Goal: Navigation & Orientation: Find specific page/section

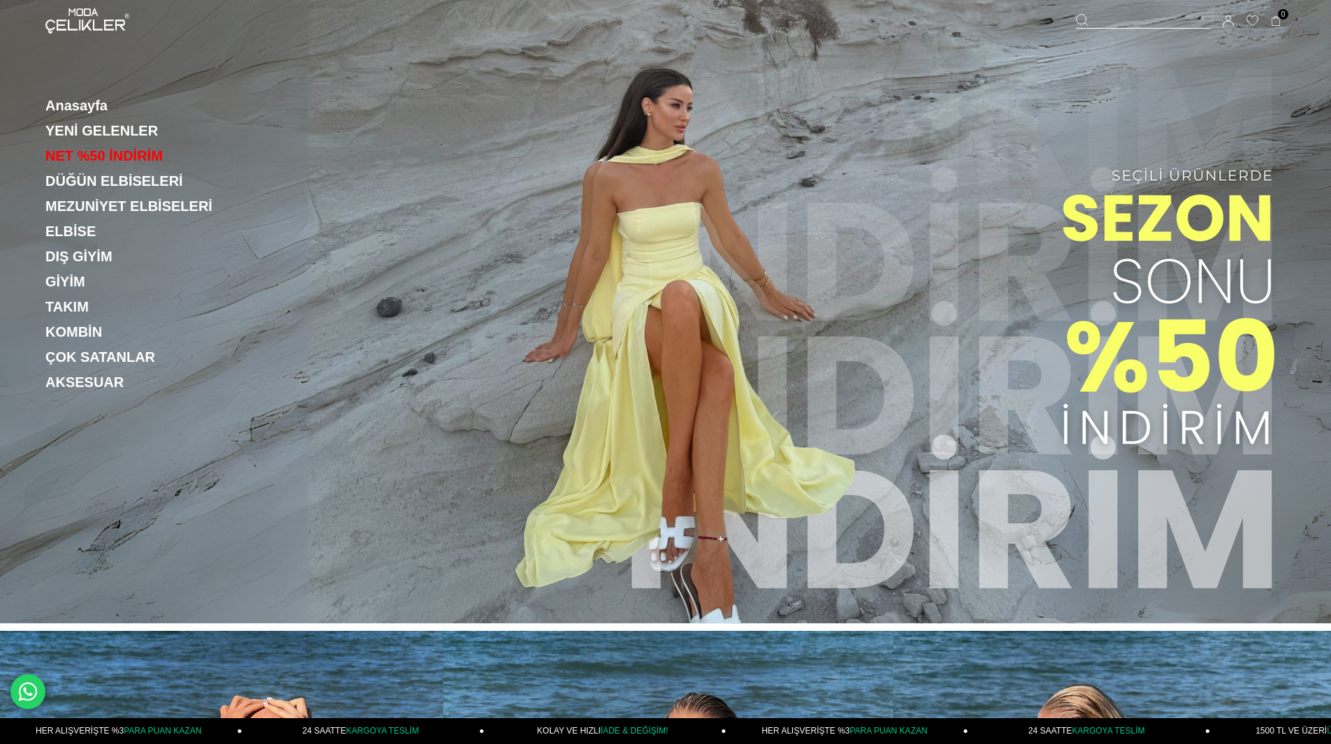
click at [1230, 22] on icon at bounding box center [1228, 20] width 11 height 11
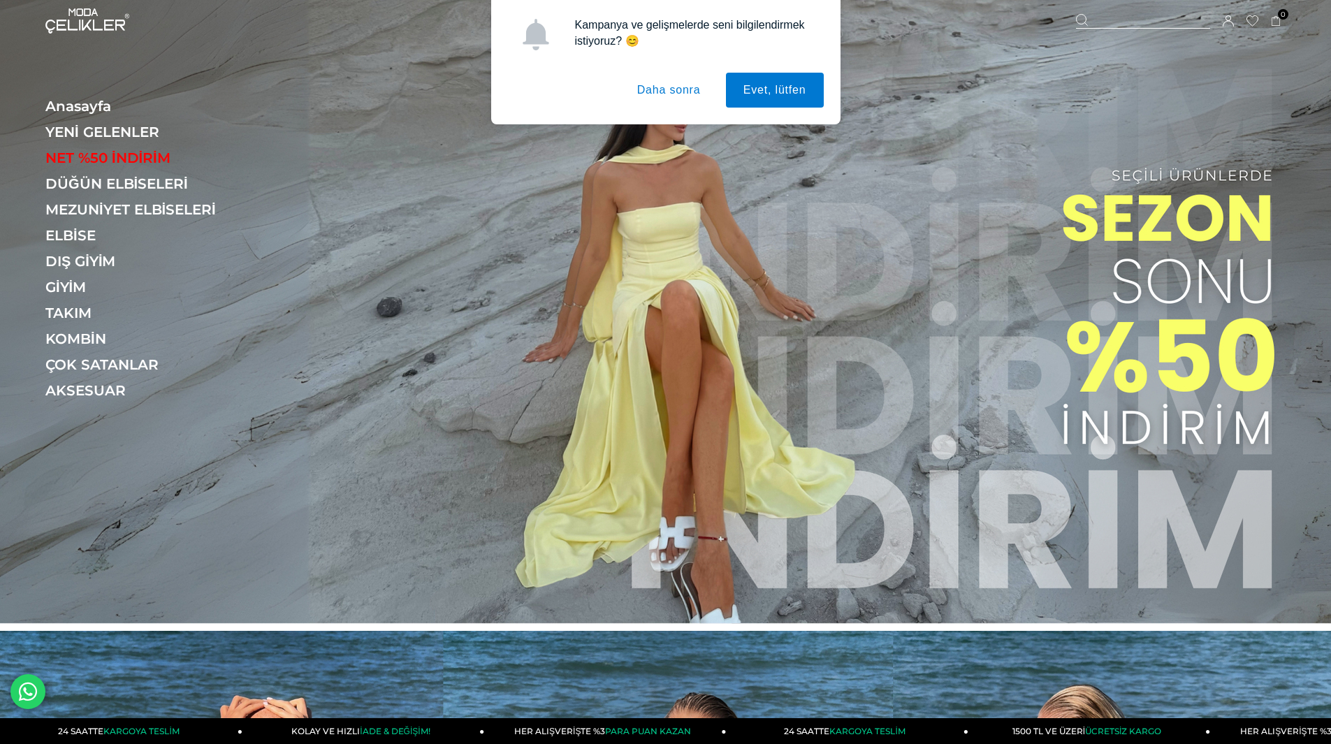
click at [676, 94] on button "Daha sonra" at bounding box center [669, 90] width 99 height 35
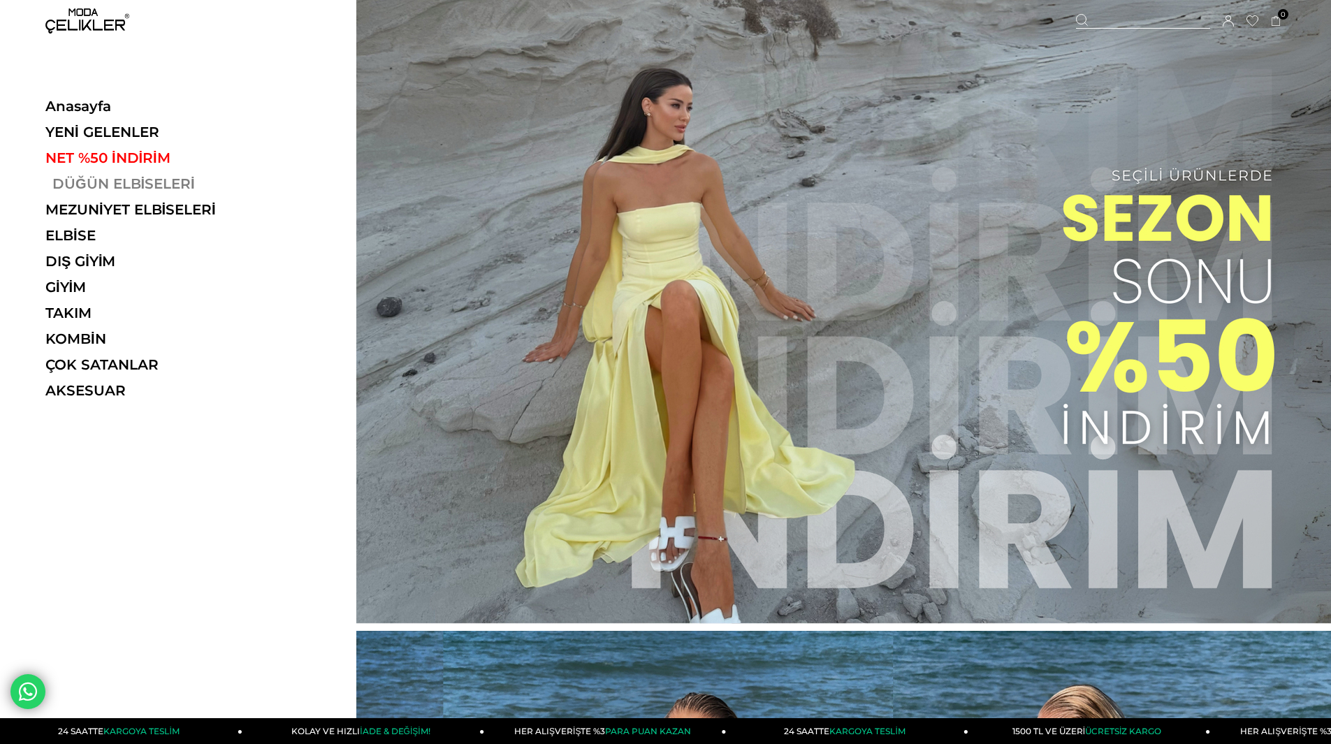
click at [115, 178] on link "DÜĞÜN ELBİSELERİ" at bounding box center [141, 183] width 192 height 17
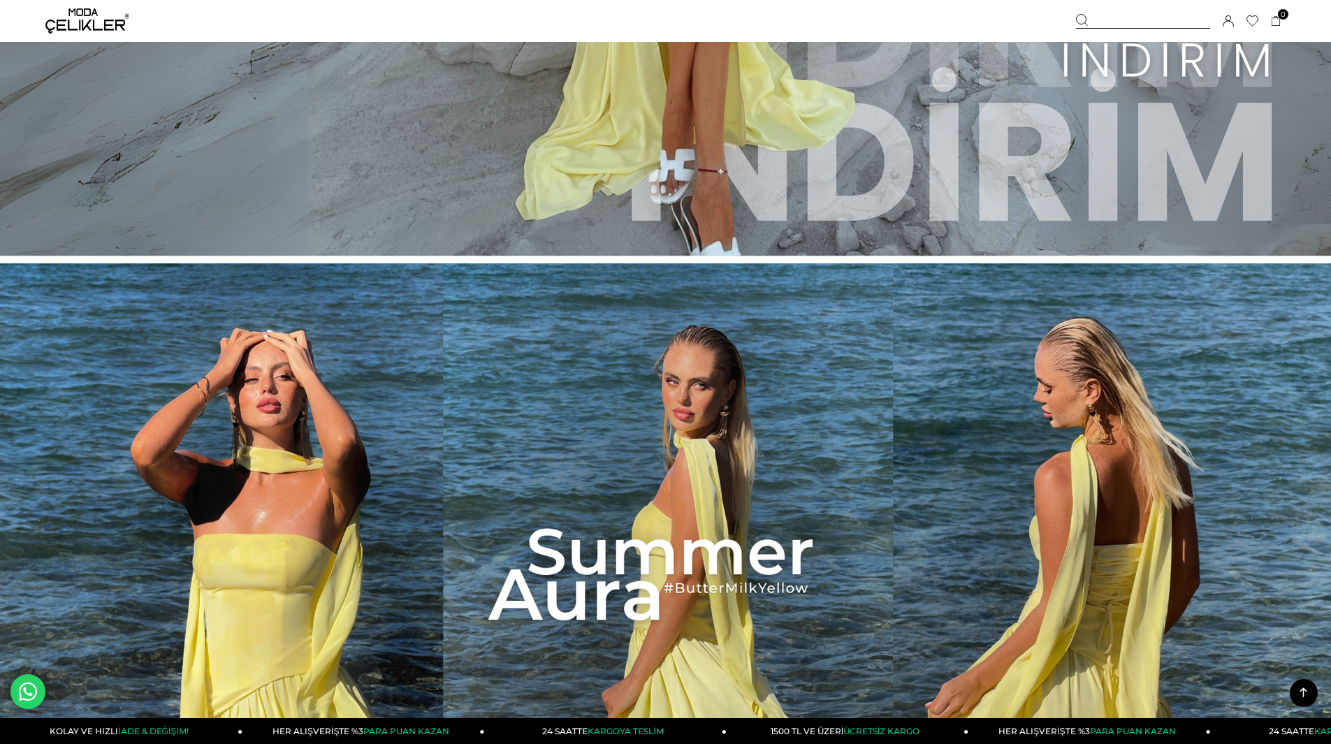
scroll to position [559, 0]
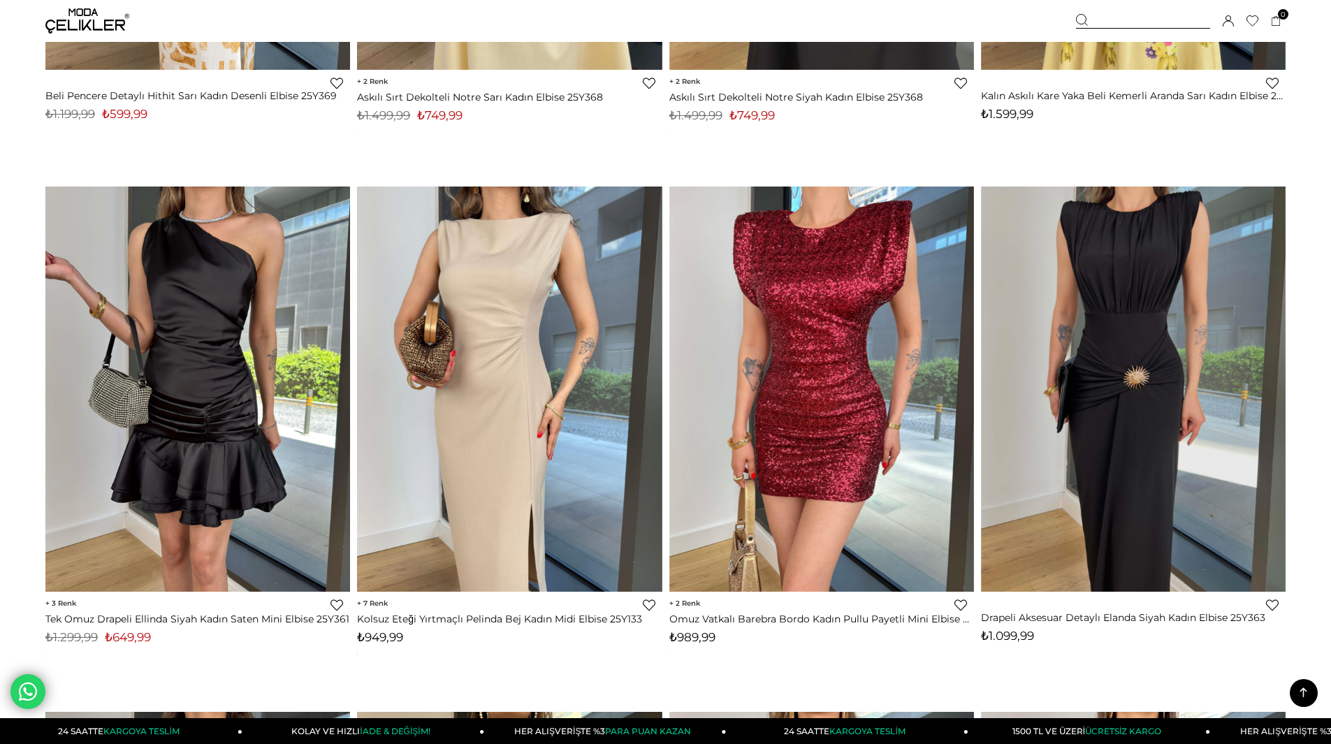
scroll to position [9432, 0]
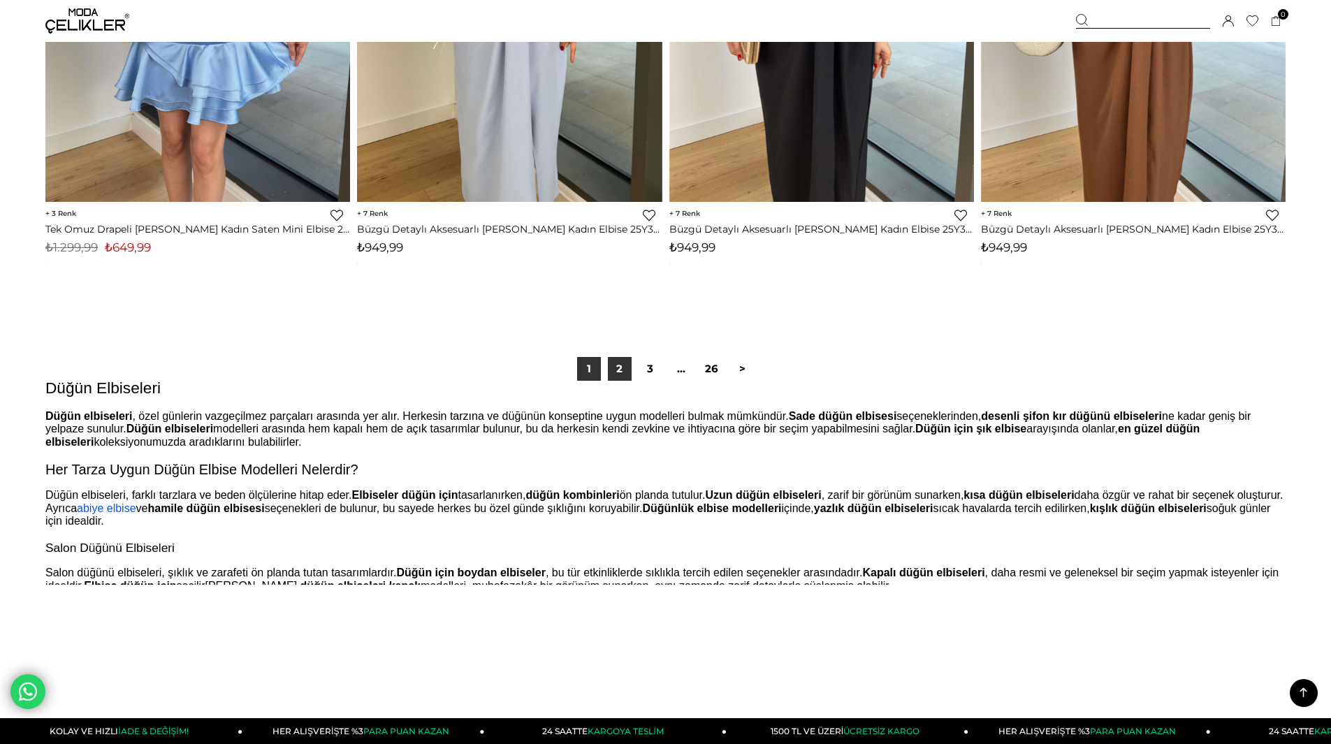
click at [615, 369] on link "2" at bounding box center [620, 369] width 24 height 24
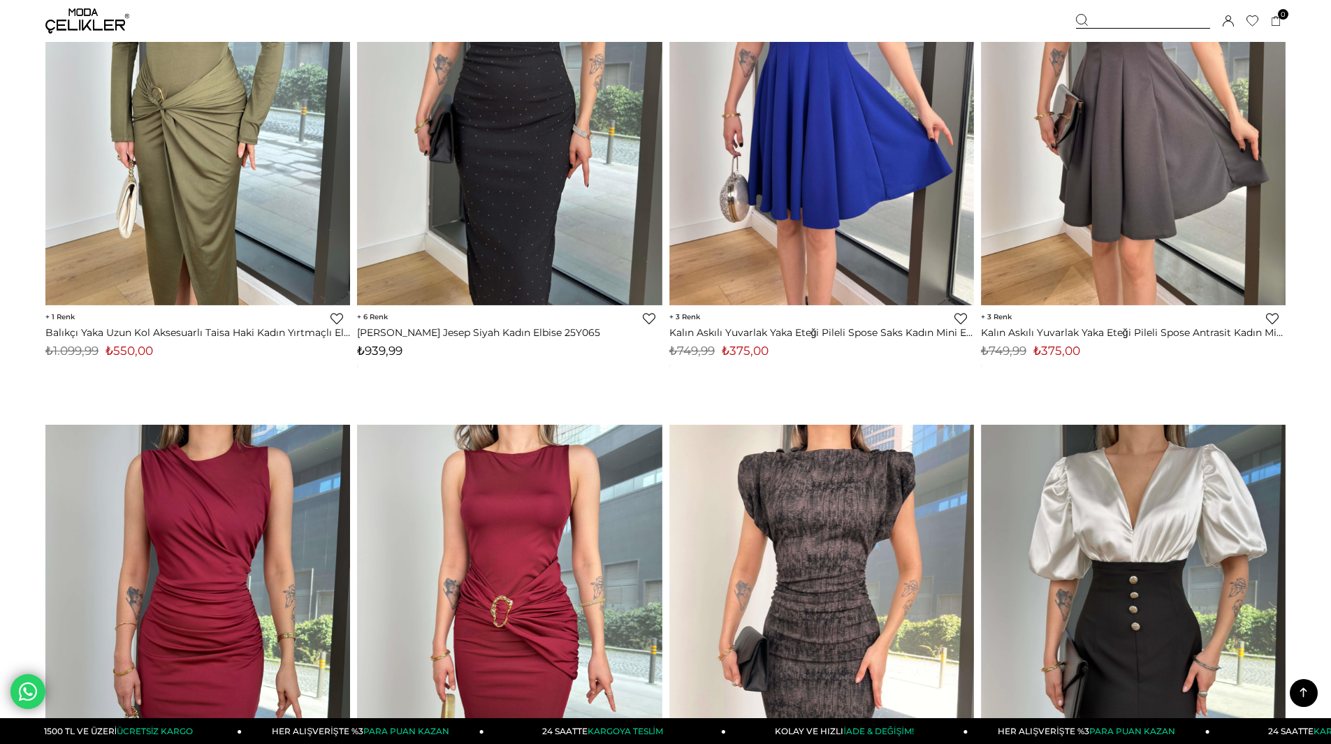
scroll to position [9502, 0]
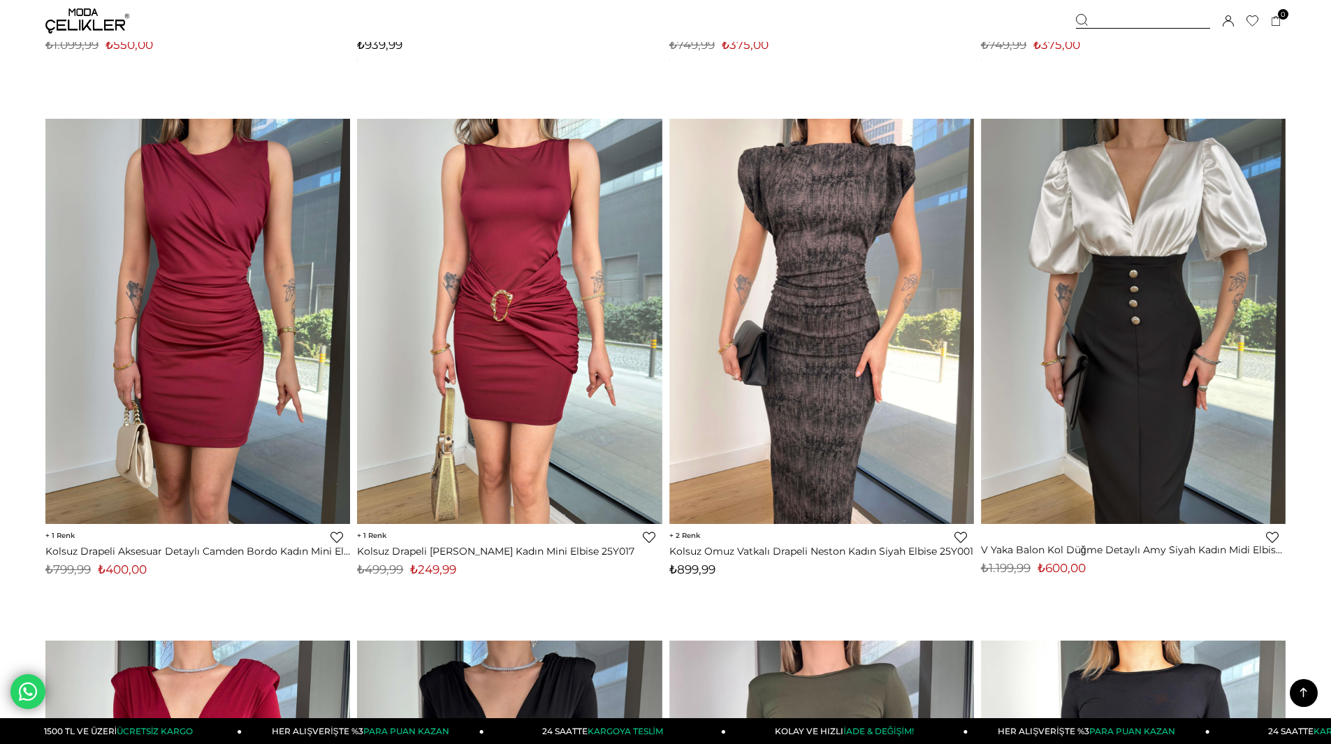
click at [69, 20] on img at bounding box center [87, 20] width 84 height 25
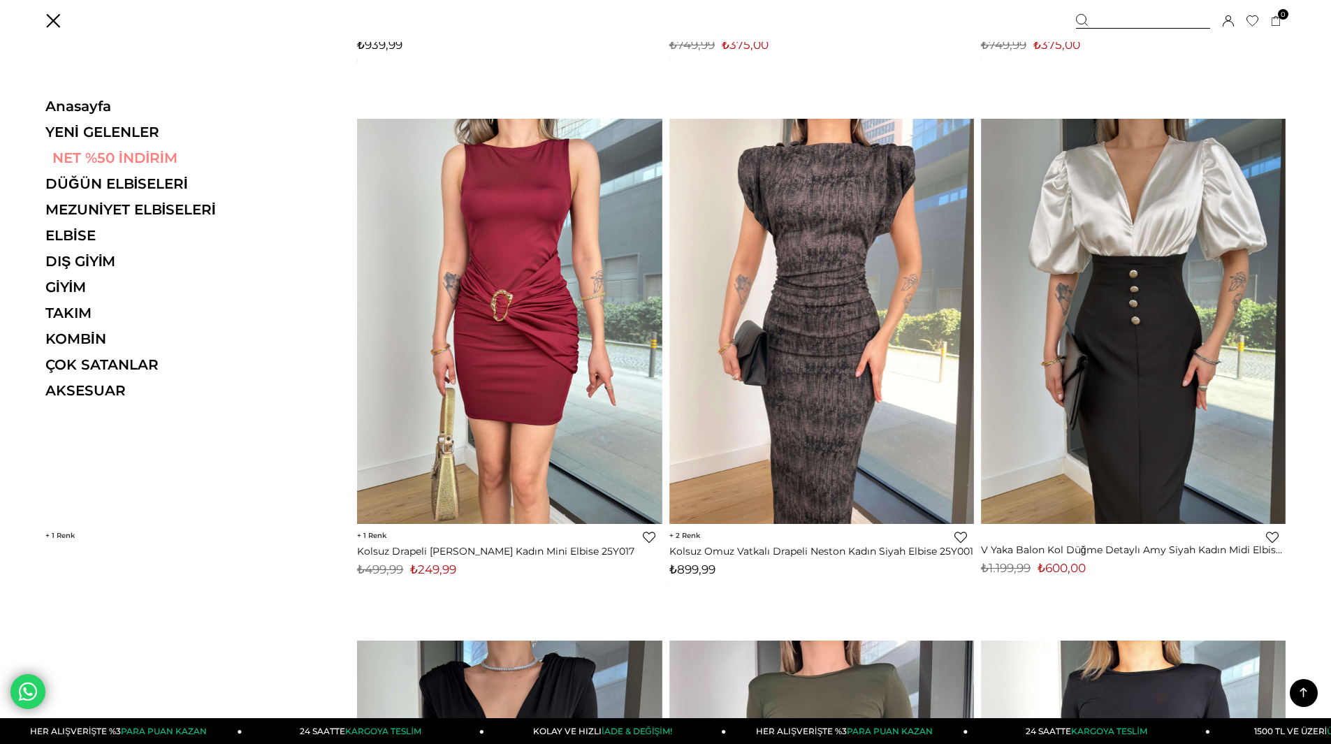
click at [69, 156] on link "NET %50 İNDİRİM" at bounding box center [141, 158] width 192 height 17
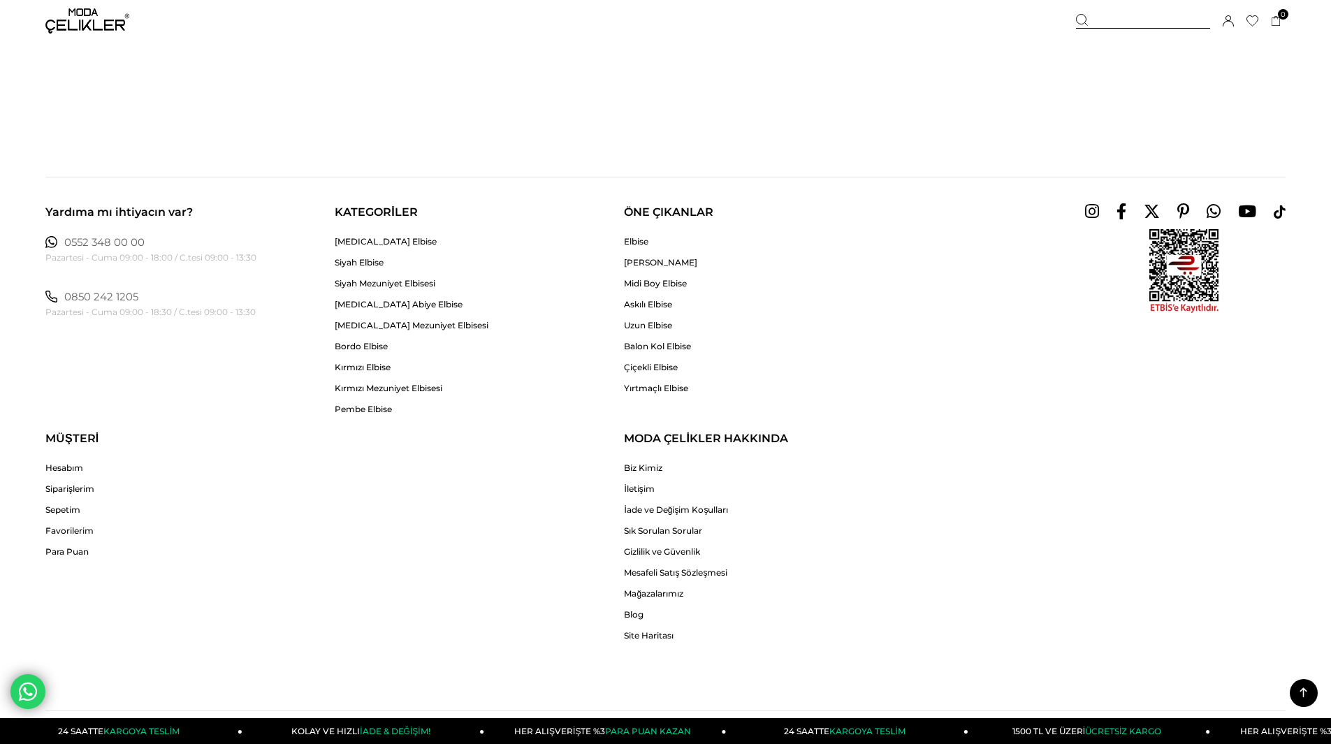
scroll to position [10131, 0]
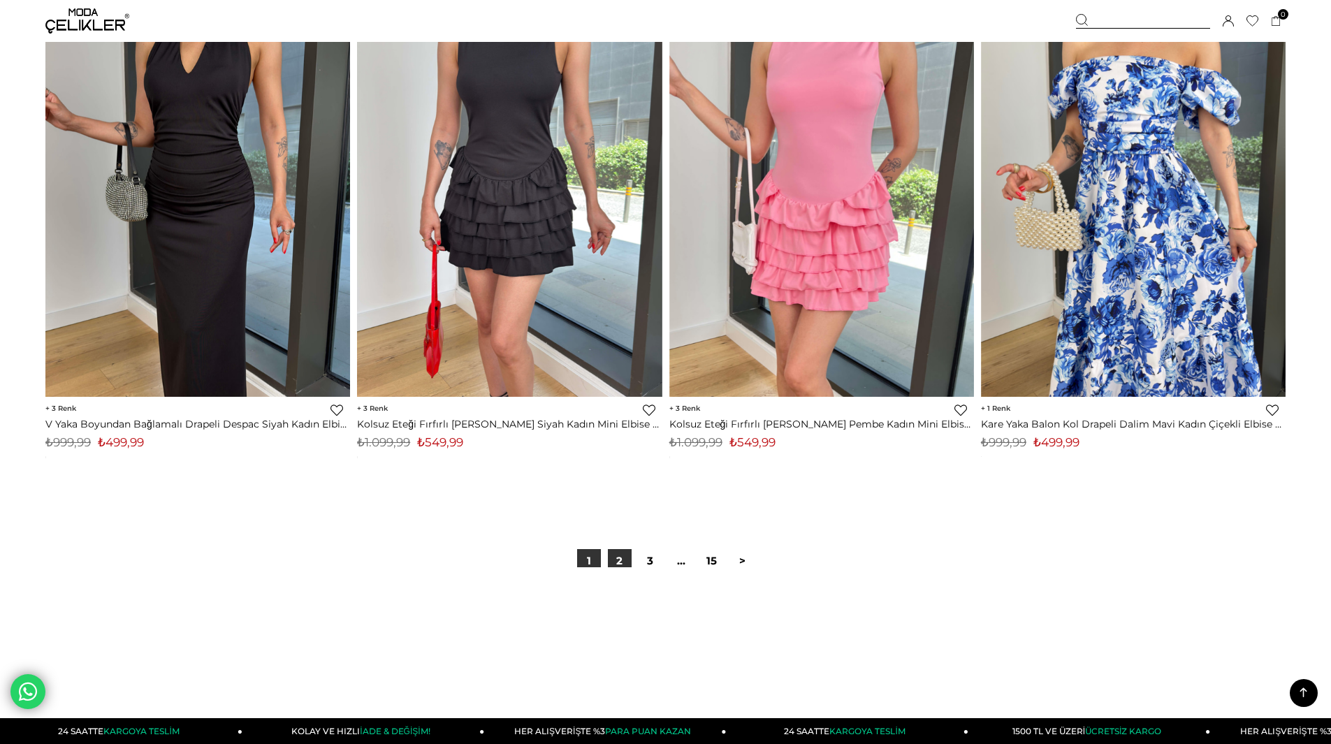
click at [622, 561] on link "2" at bounding box center [620, 561] width 24 height 24
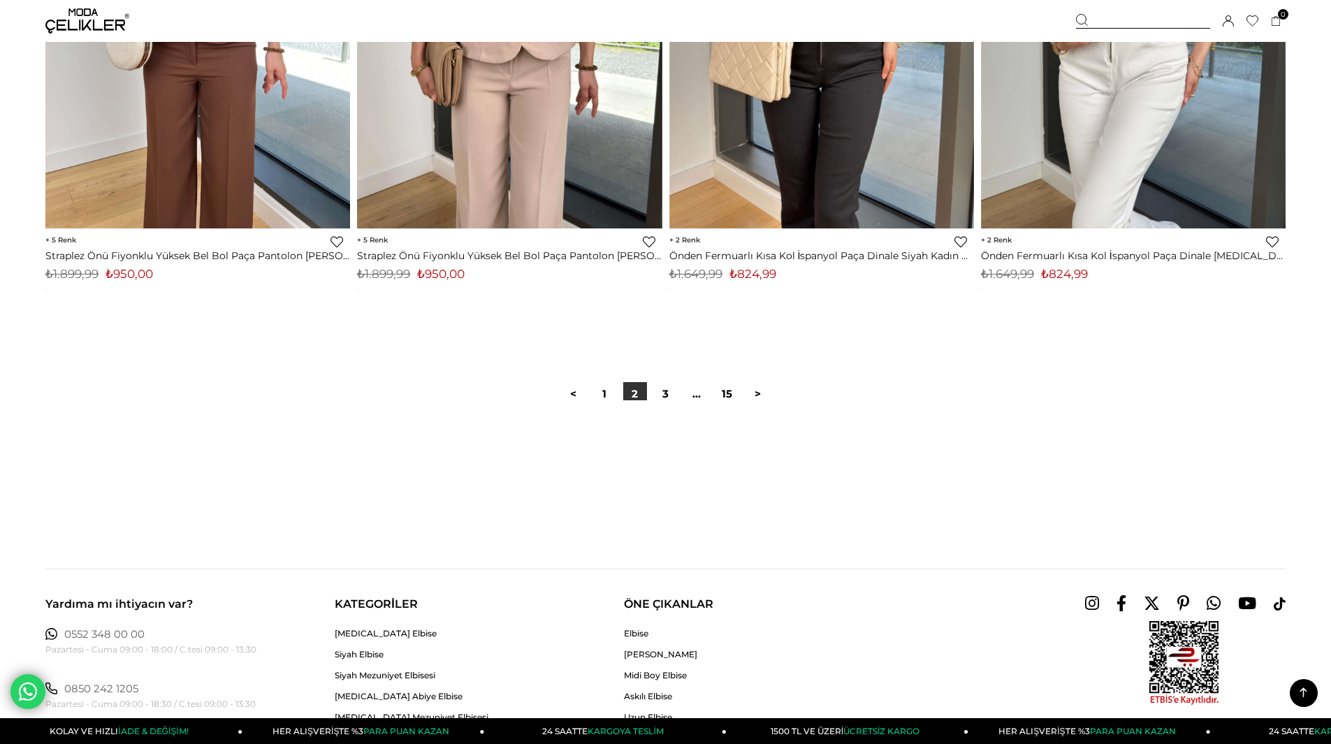
scroll to position [10554, 0]
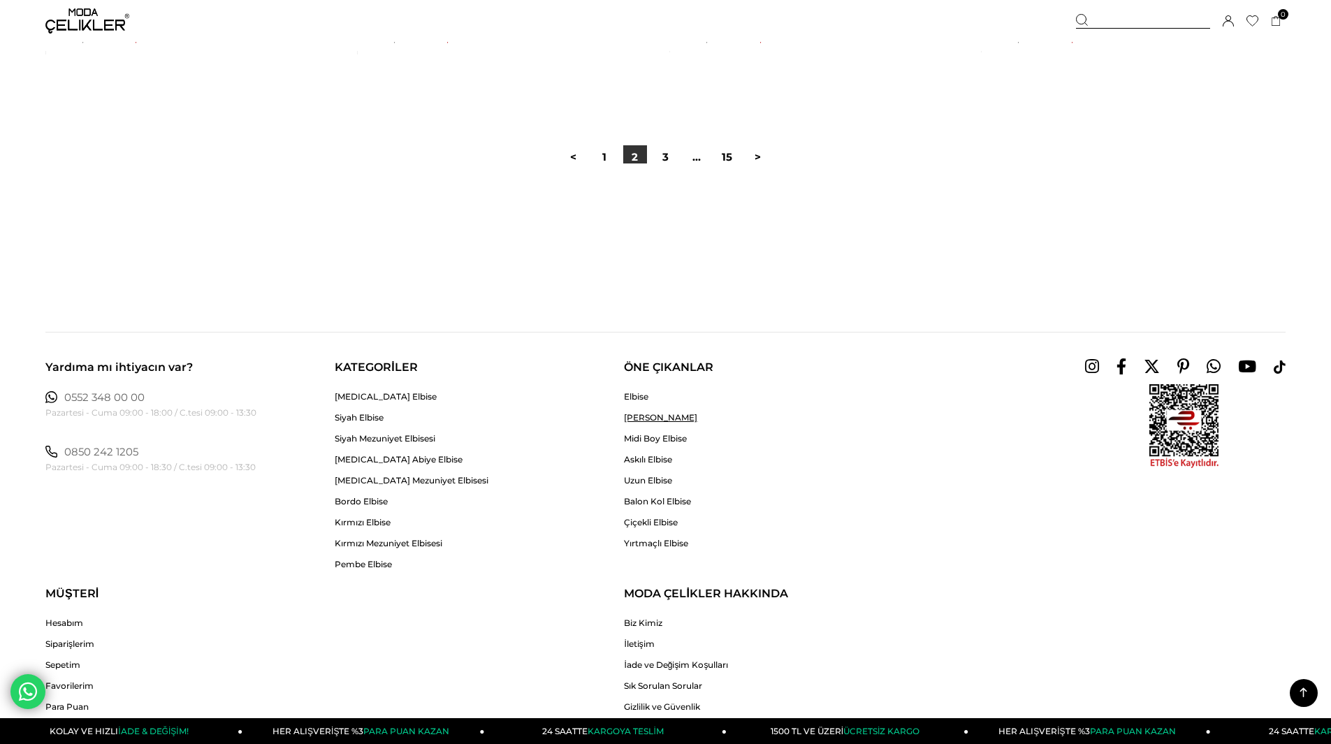
click at [635, 419] on link "[PERSON_NAME]" at bounding box center [660, 417] width 73 height 10
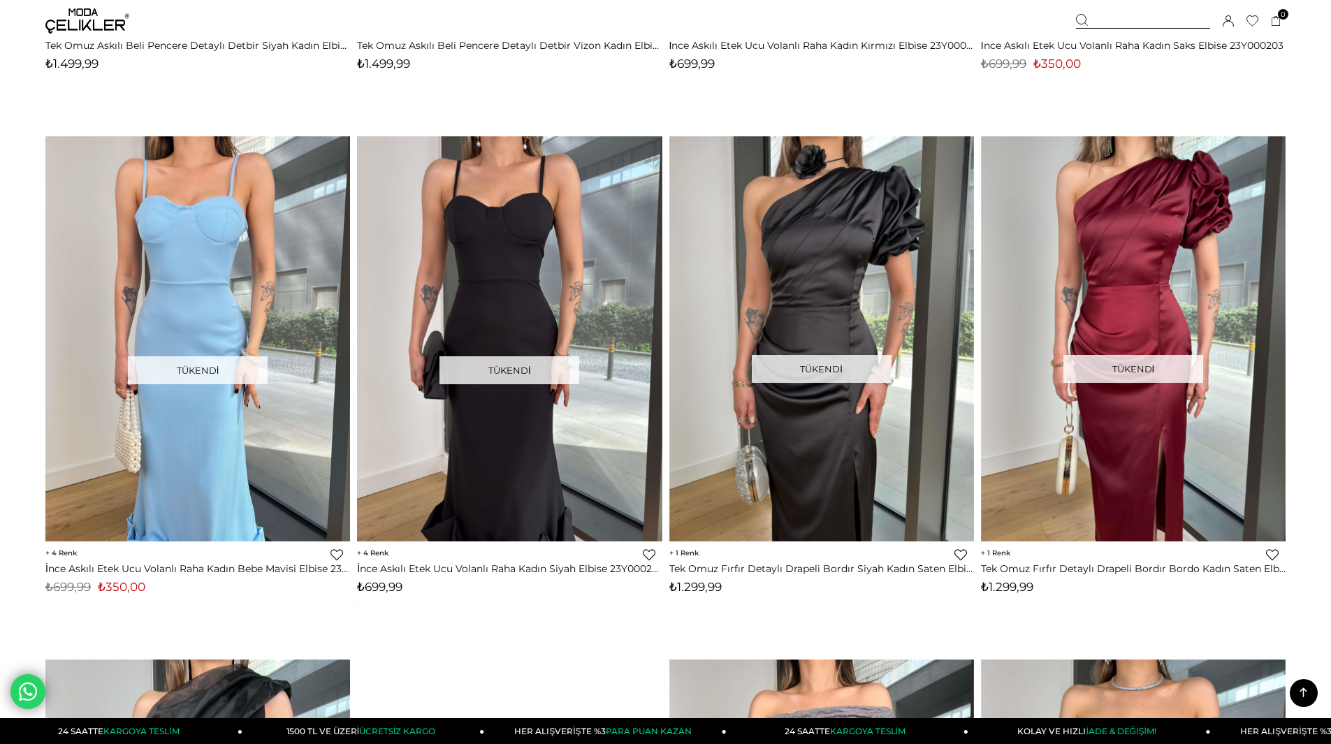
scroll to position [8035, 0]
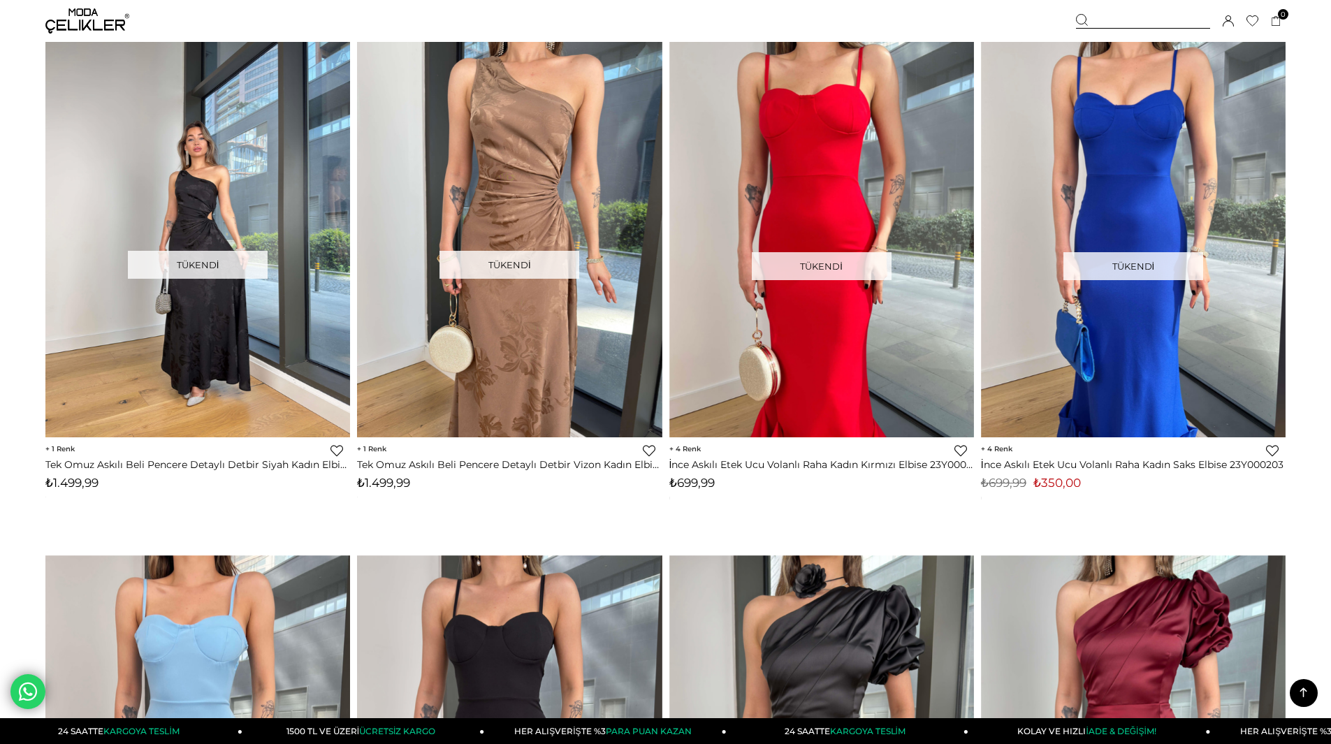
click at [91, 4] on div "Üye Girişi Üye Ol Hesabım Çıkış Yap Sepetim Favorilerim Yardım" at bounding box center [87, 21] width 84 height 42
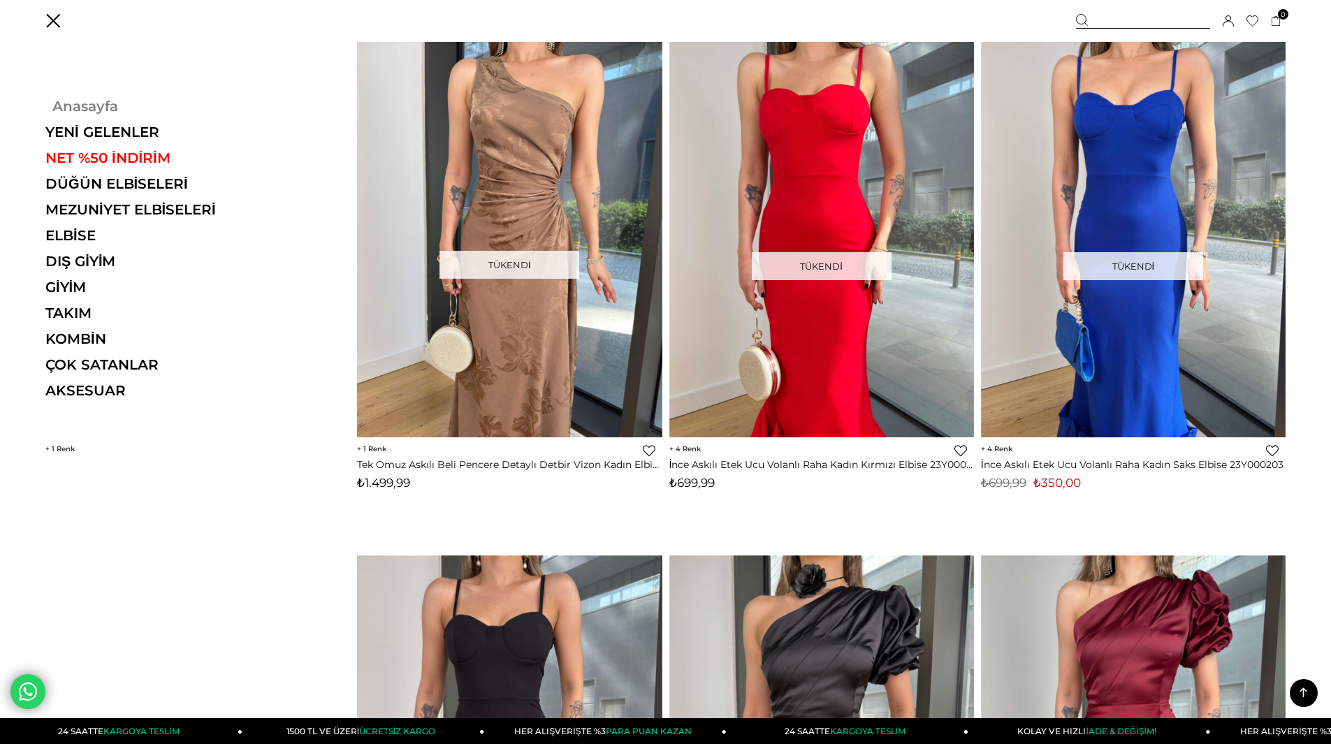
click at [79, 103] on link "Anasayfa" at bounding box center [141, 106] width 192 height 17
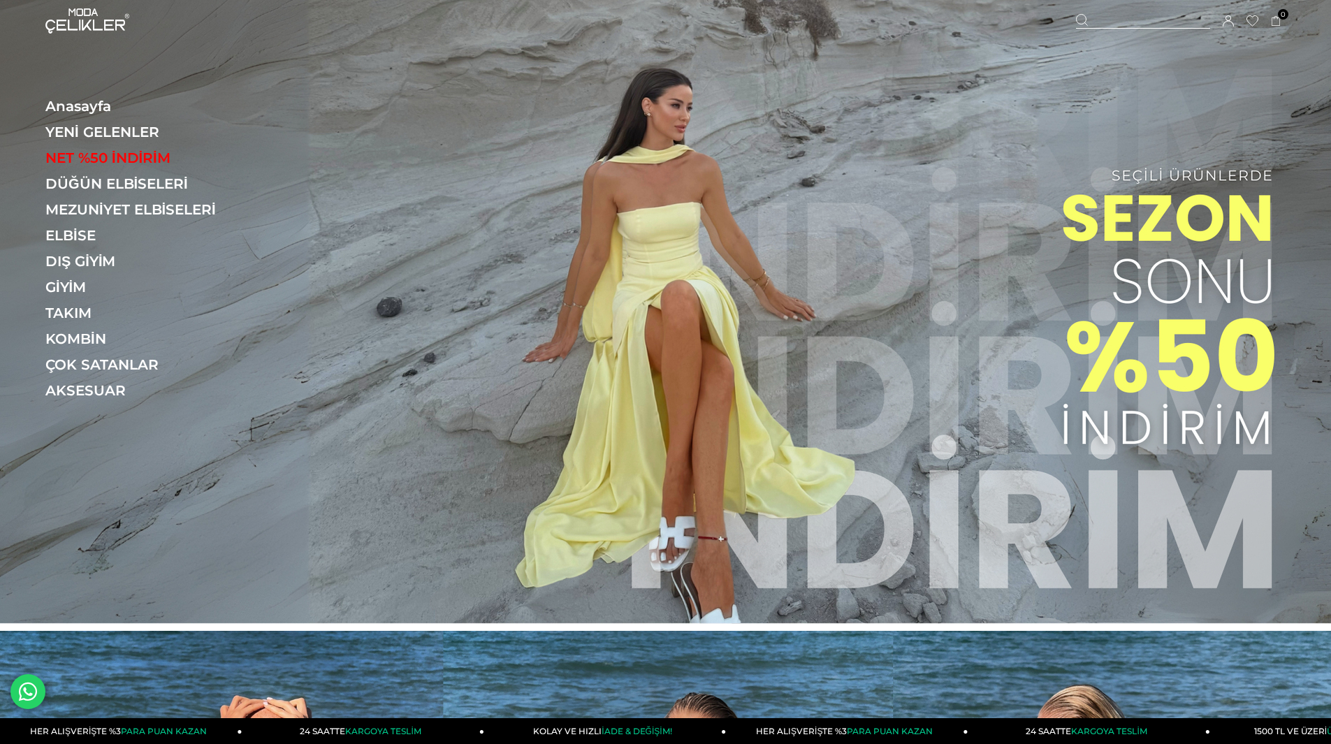
click at [784, 337] on img at bounding box center [665, 312] width 1331 height 624
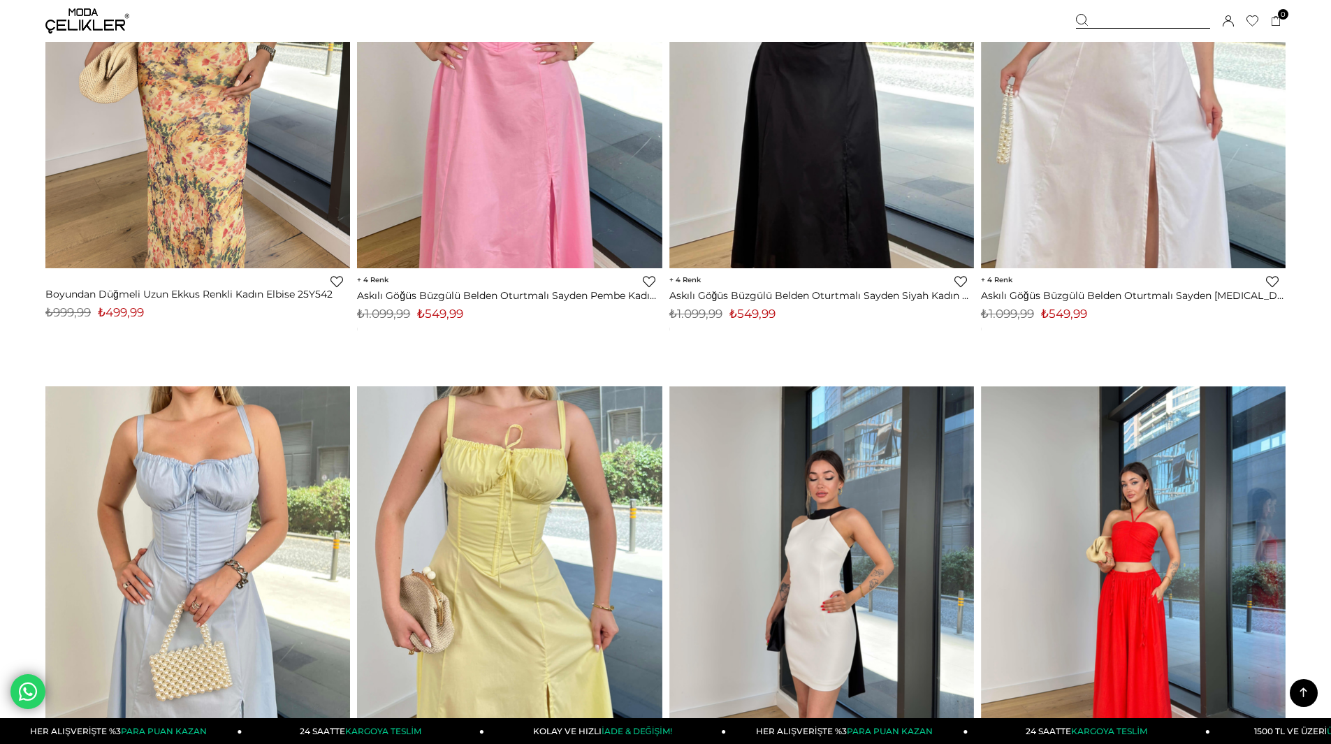
scroll to position [279, 0]
